Goal: Information Seeking & Learning: Find specific fact

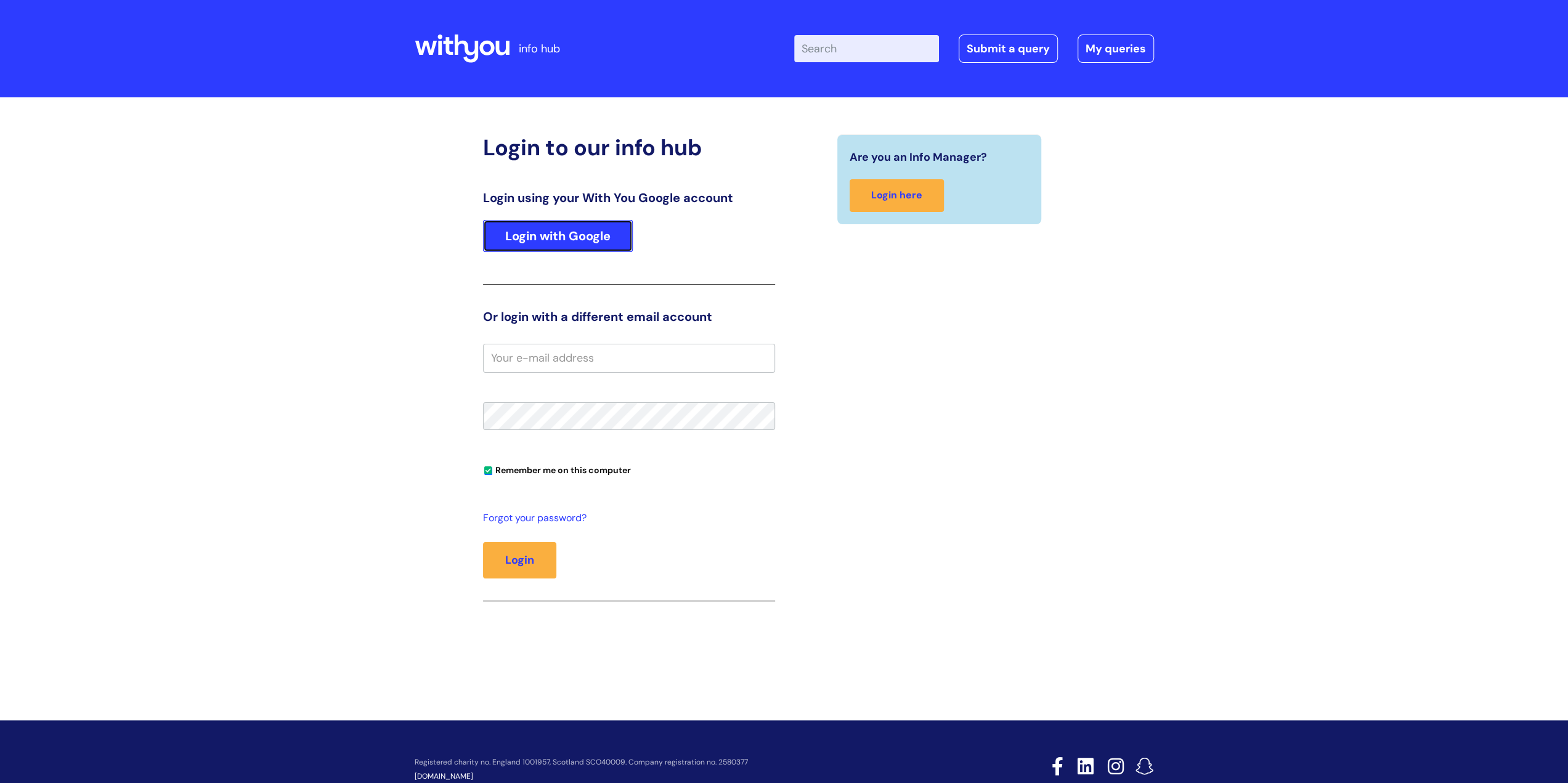
click at [552, 231] on link "Login with Google" at bounding box center [558, 236] width 150 height 32
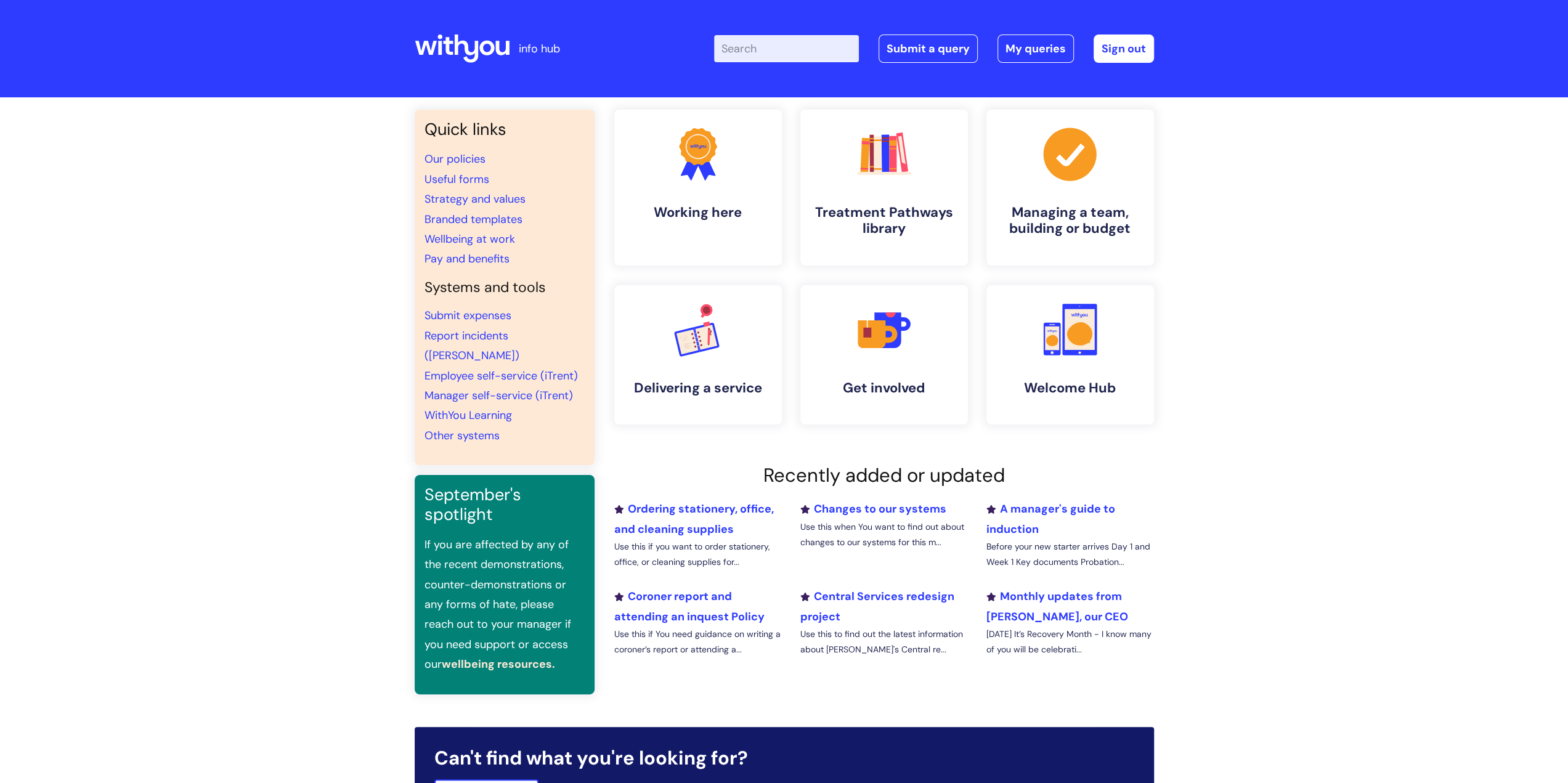
click at [772, 43] on input "Enter your search term here..." at bounding box center [786, 49] width 145 height 27
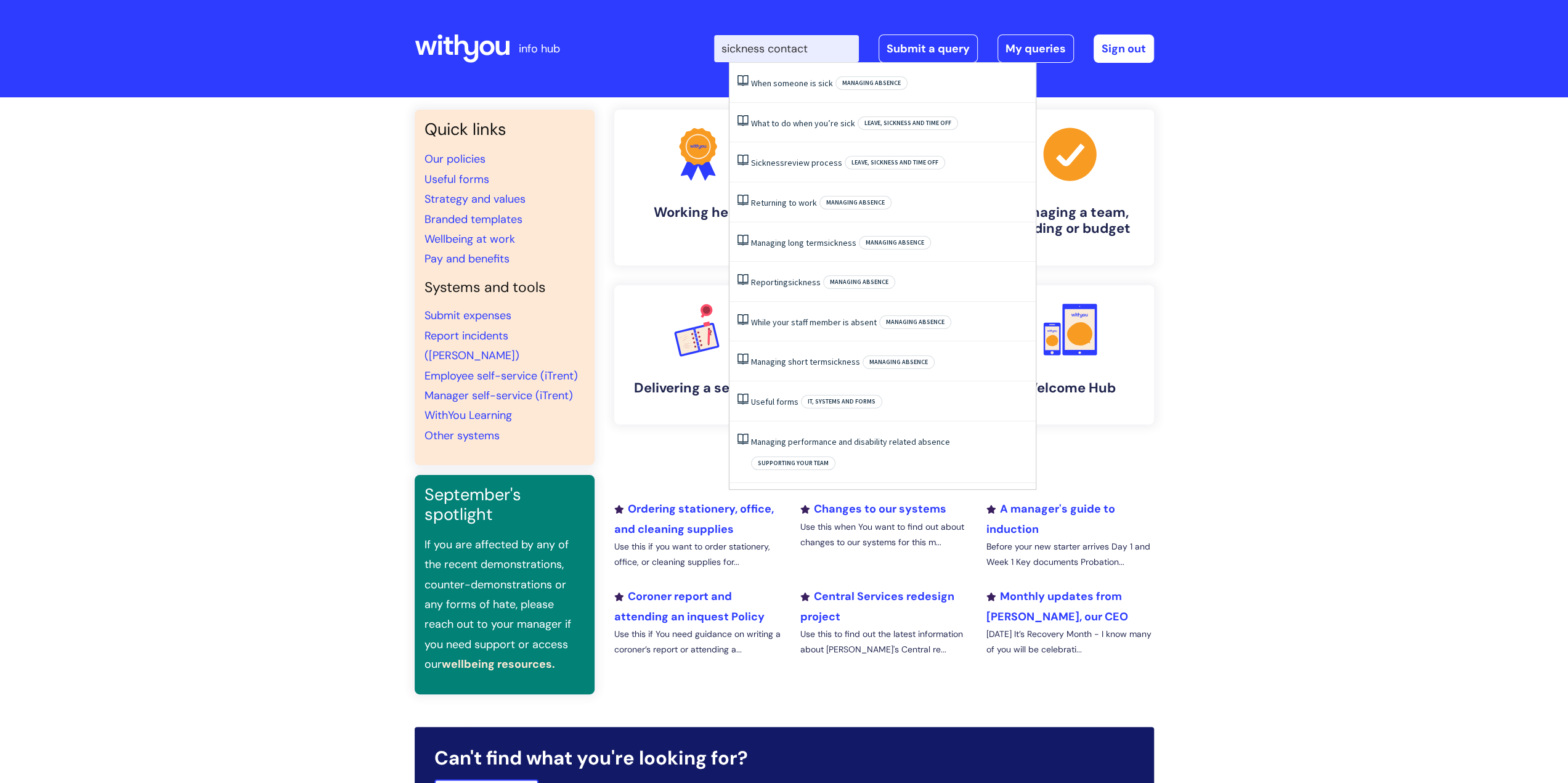
type input "sickness contact"
click button "Search" at bounding box center [0, 0] width 0 height 0
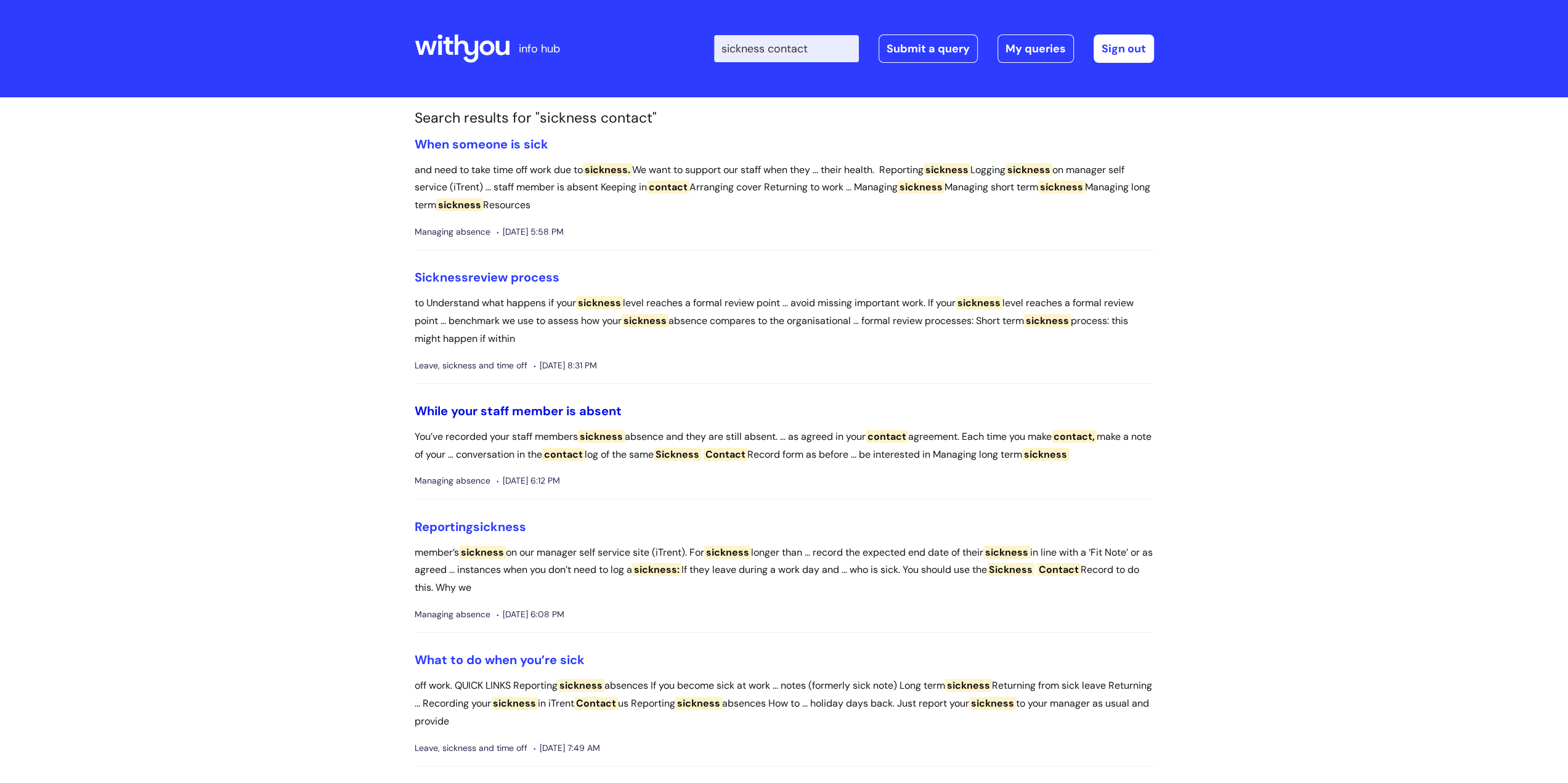
click at [519, 404] on link "While‌ ‌your‌ ‌staff‌ ‌member‌ ‌is‌ ‌absent‌" at bounding box center [518, 411] width 207 height 16
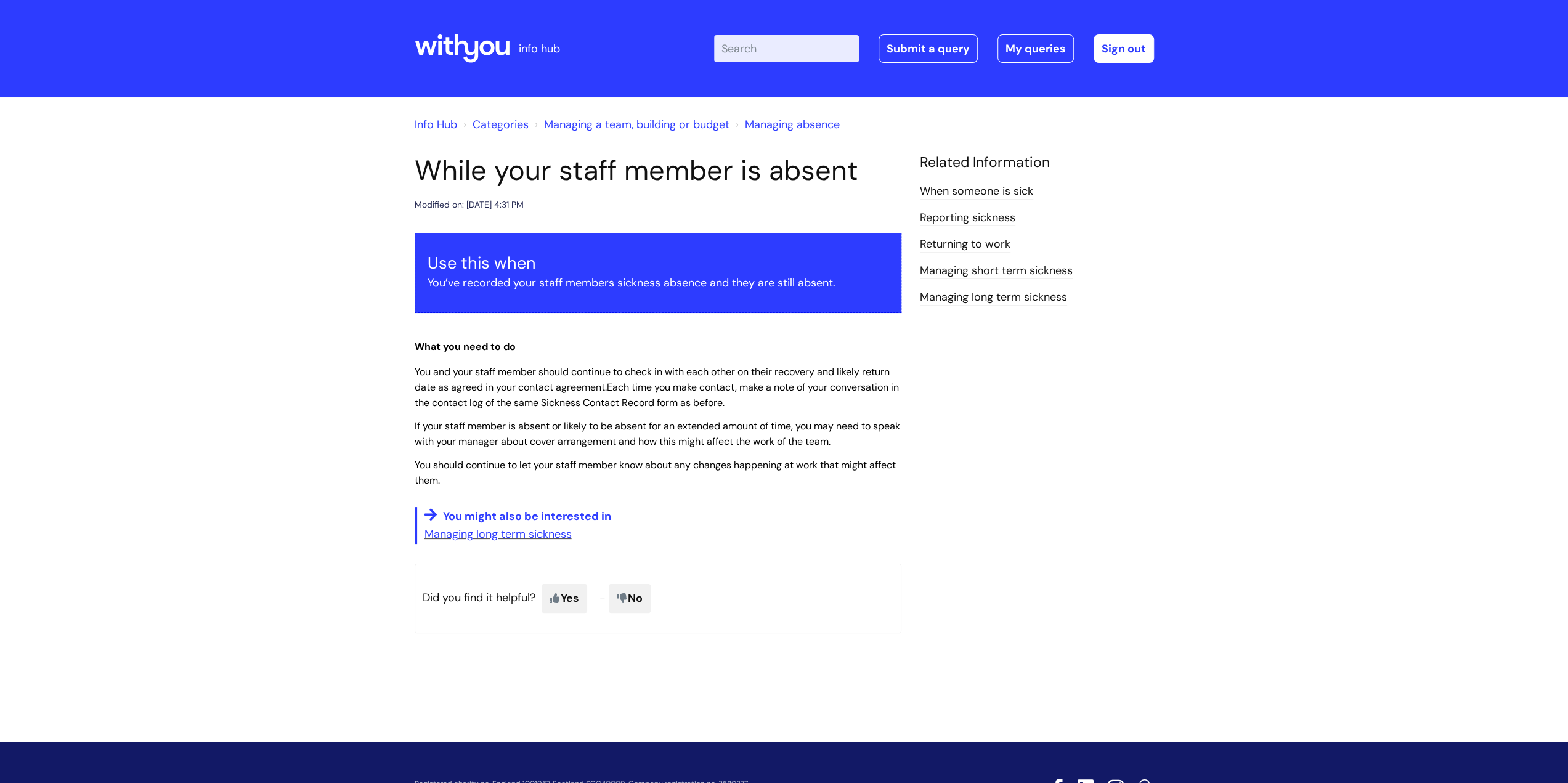
click at [960, 209] on li "Reporting sickness" at bounding box center [1036, 217] width 234 height 20
click at [959, 220] on link "Reporting sickness" at bounding box center [967, 218] width 95 height 16
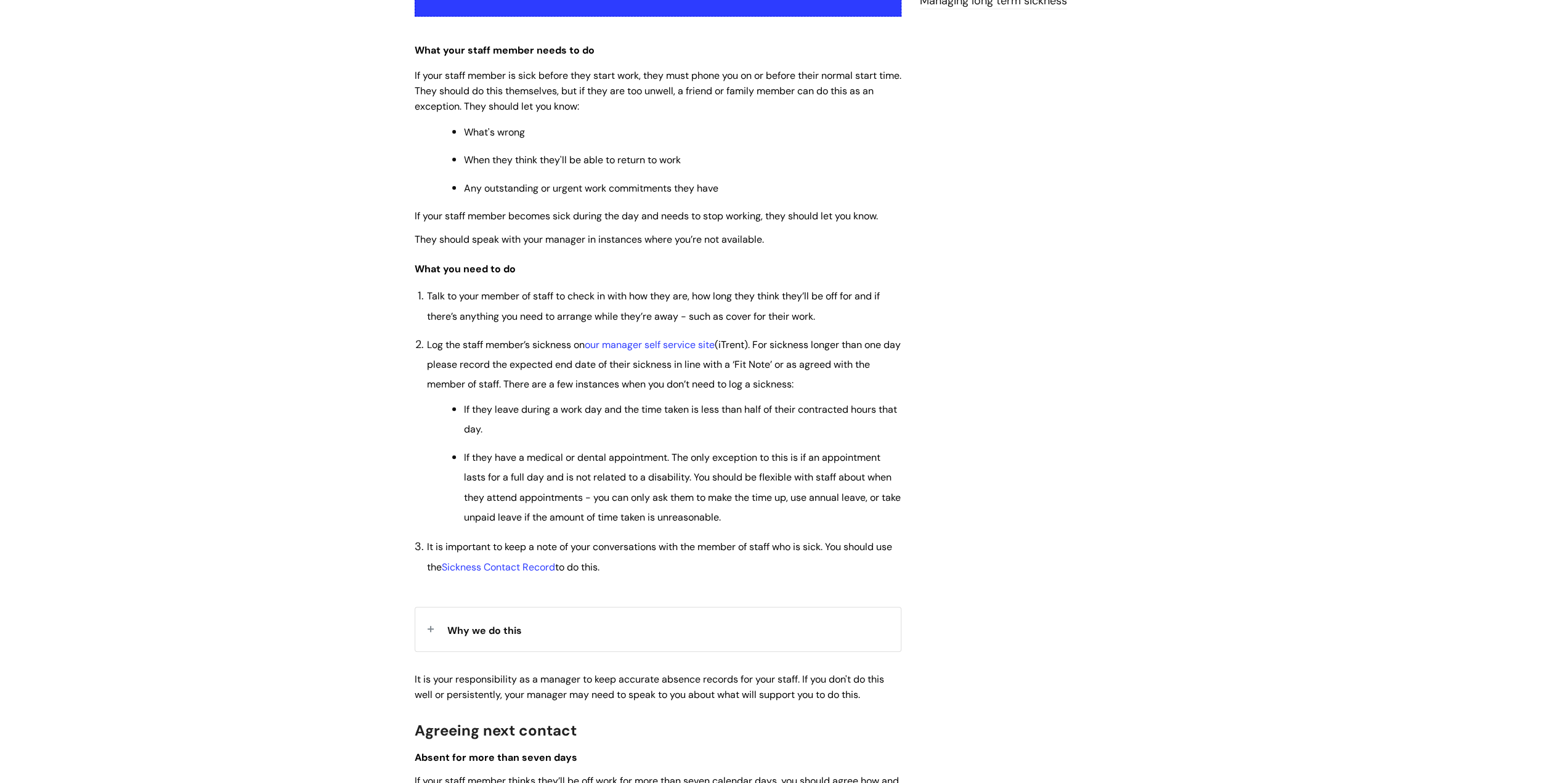
scroll to position [308, 0]
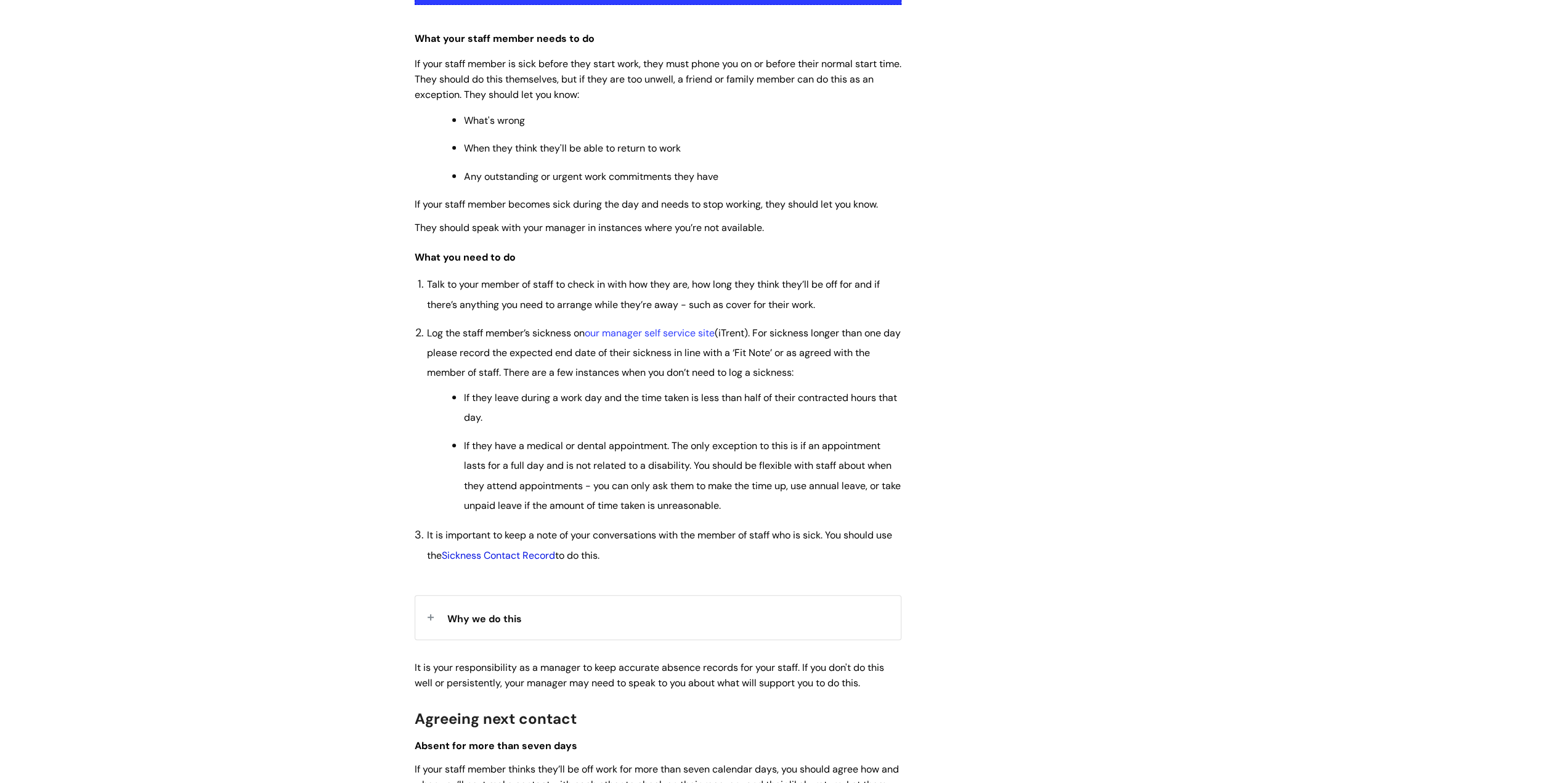
click at [527, 551] on link "Sickness Contact Record" at bounding box center [498, 555] width 114 height 13
